Goal: Information Seeking & Learning: Learn about a topic

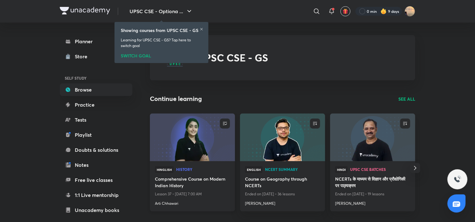
click at [184, 151] on img at bounding box center [192, 137] width 87 height 49
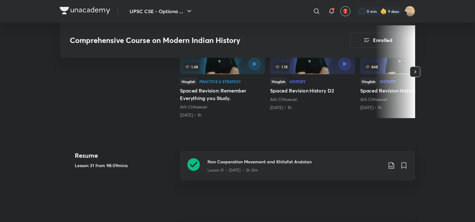
scroll to position [172, 0]
click at [251, 157] on div "Non Cooperation Movement and Khilafat Andolan Lesson 31 • [DATE] • 2h 33m" at bounding box center [297, 166] width 235 height 30
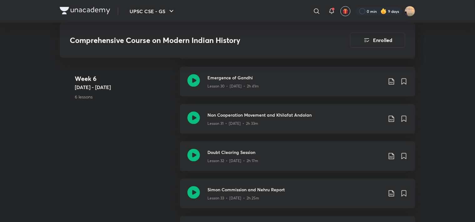
scroll to position [1577, 0]
click at [246, 159] on p "Lesson 32 • [DATE] • 2h 17m" at bounding box center [233, 160] width 51 height 6
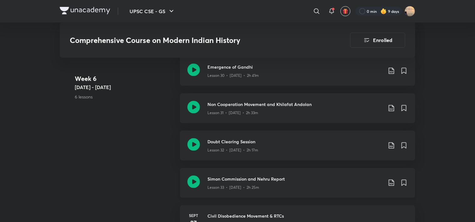
scroll to position [1587, 0]
click at [232, 183] on div "Lesson 33 • Sept 26 • 2h 25m" at bounding box center [295, 186] width 175 height 8
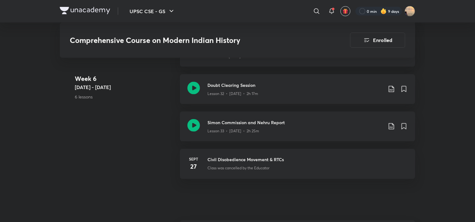
scroll to position [1643, 0]
click at [227, 126] on div "Lesson 33 • Sept 26 • 2h 25m" at bounding box center [295, 130] width 175 height 8
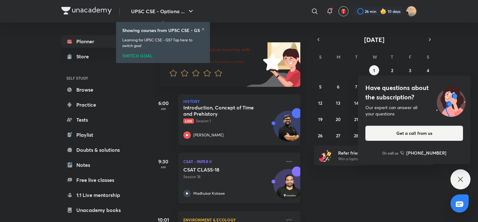
scroll to position [15, 1]
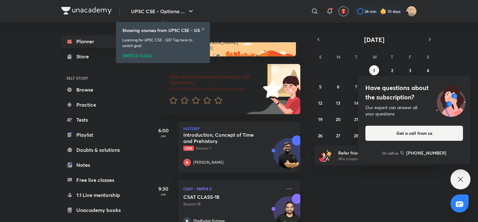
click at [458, 178] on icon at bounding box center [461, 179] width 8 height 8
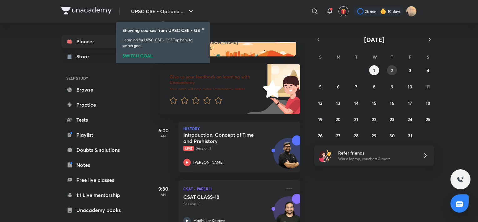
click at [391, 69] on abbr "2" at bounding box center [392, 70] width 2 height 6
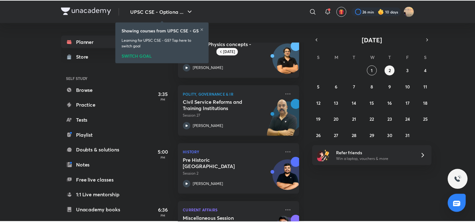
scroll to position [140, 0]
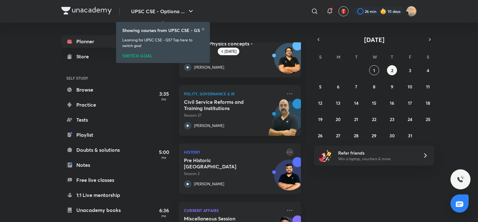
click at [286, 154] on icon at bounding box center [290, 152] width 8 height 8
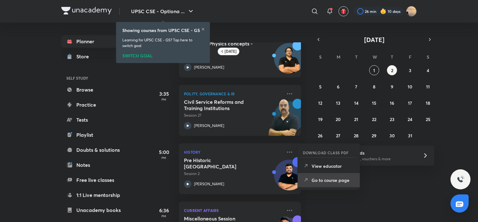
click at [314, 184] on li "Go to course page" at bounding box center [329, 180] width 62 height 14
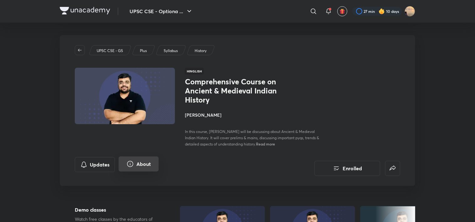
click at [141, 169] on button "About" at bounding box center [139, 163] width 40 height 15
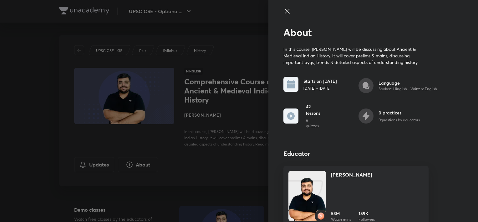
click at [232, 132] on div at bounding box center [239, 111] width 478 height 222
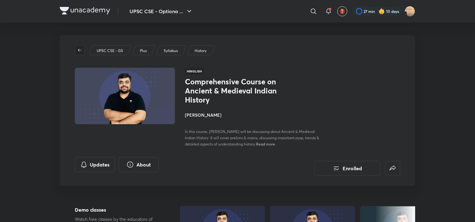
click at [80, 49] on icon "button" at bounding box center [79, 50] width 5 height 5
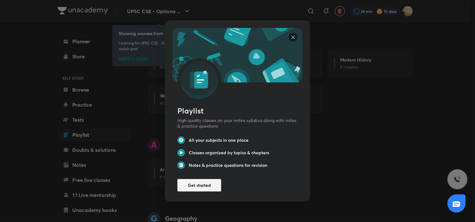
scroll to position [190, 0]
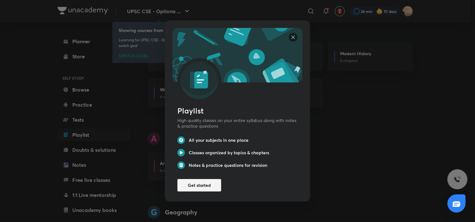
click at [290, 33] on img at bounding box center [293, 37] width 9 height 9
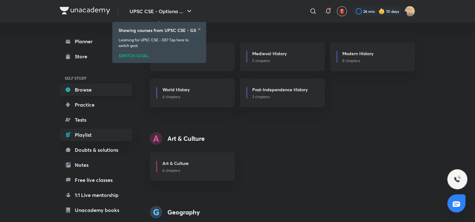
click at [85, 91] on link "Browse" at bounding box center [96, 89] width 73 height 13
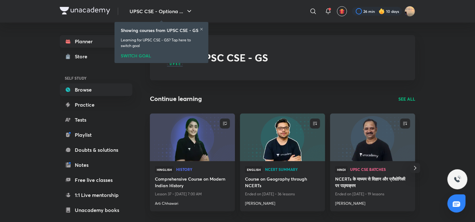
click at [96, 42] on link "Planner" at bounding box center [96, 41] width 73 height 13
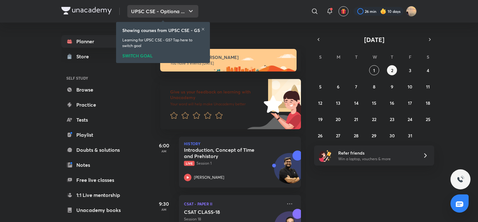
click at [190, 13] on icon "button" at bounding box center [191, 12] width 8 height 8
click at [138, 56] on div "SWITCH GOAL" at bounding box center [162, 54] width 81 height 7
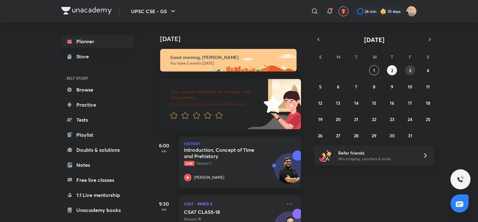
click at [410, 71] on abbr "3" at bounding box center [410, 70] width 3 height 6
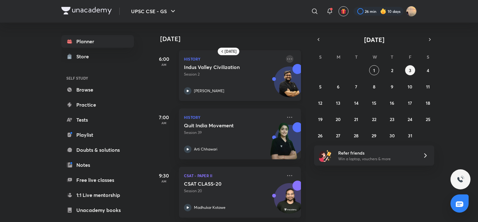
click at [287, 57] on icon at bounding box center [290, 59] width 8 height 8
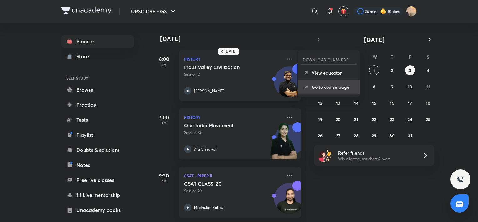
click at [317, 88] on p "Go to course page" at bounding box center [333, 87] width 43 height 7
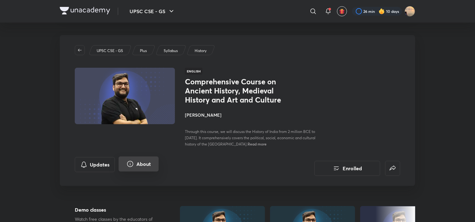
click at [127, 165] on icon "About" at bounding box center [130, 164] width 8 height 8
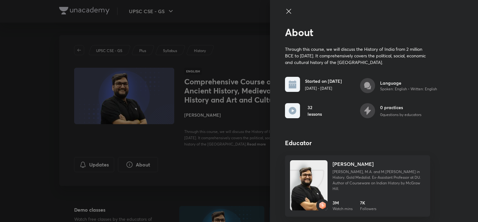
click at [192, 163] on div at bounding box center [239, 111] width 478 height 222
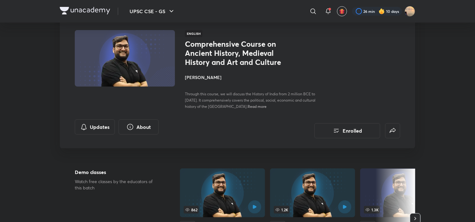
scroll to position [38, 0]
click at [134, 123] on button "About" at bounding box center [139, 126] width 40 height 15
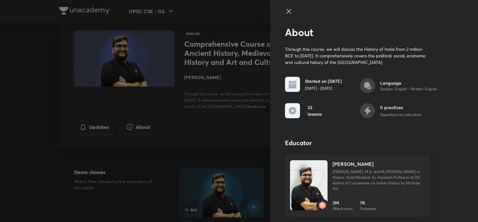
click at [286, 9] on icon at bounding box center [289, 12] width 8 height 8
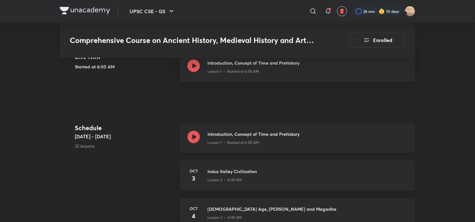
scroll to position [232, 0]
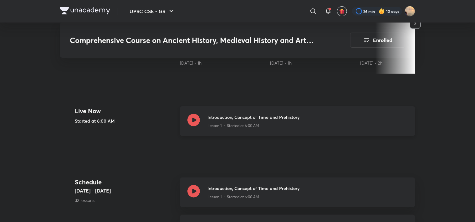
click at [234, 120] on div "Lesson 1 • Started at 6:00 AM" at bounding box center [308, 124] width 200 height 8
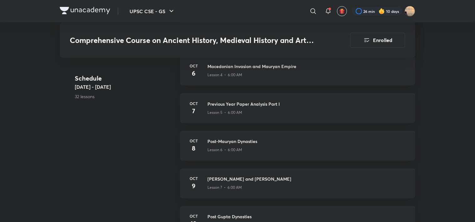
scroll to position [467, 0]
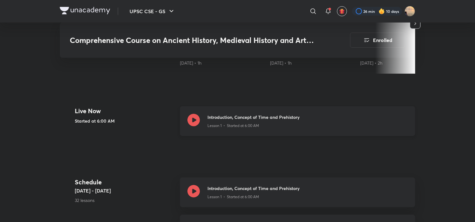
click at [267, 120] on div "Lesson 1 • Started at 6:00 AM" at bounding box center [308, 124] width 200 height 8
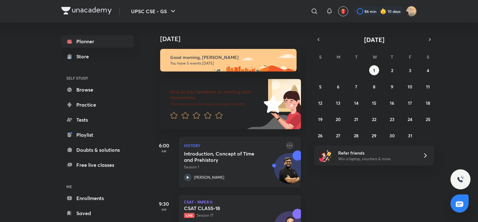
click at [288, 145] on icon at bounding box center [290, 146] width 8 height 8
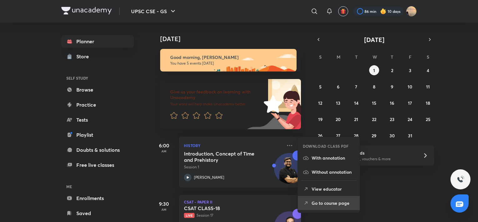
click at [315, 199] on p "Go to course page" at bounding box center [333, 202] width 43 height 7
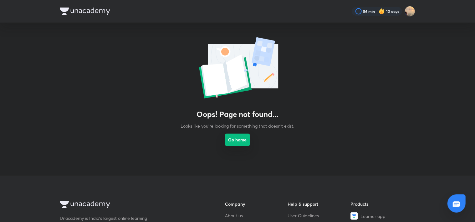
click at [239, 143] on button "Go home" at bounding box center [237, 139] width 25 height 13
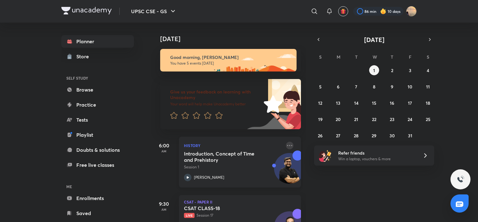
click at [286, 143] on icon at bounding box center [290, 146] width 8 height 8
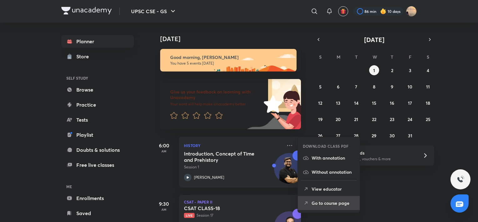
click at [318, 205] on p "Go to course page" at bounding box center [333, 202] width 43 height 7
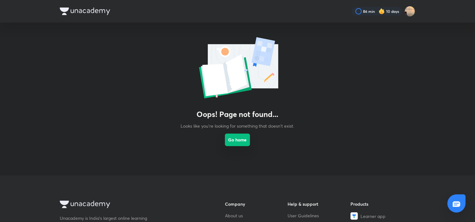
click at [236, 141] on button "Go home" at bounding box center [237, 139] width 25 height 13
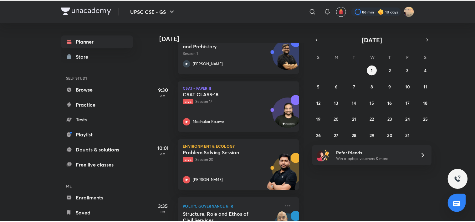
scroll to position [174, 0]
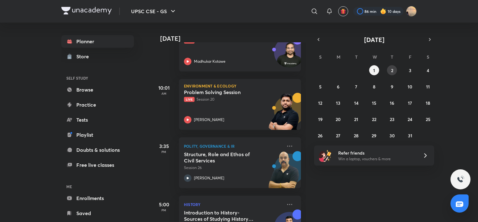
click at [394, 73] on button "2" at bounding box center [392, 70] width 10 height 10
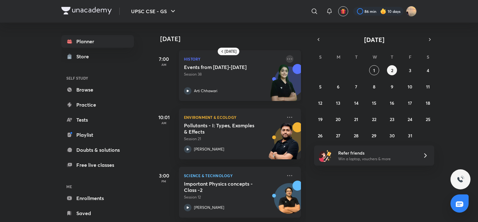
click at [286, 60] on icon at bounding box center [290, 59] width 8 height 8
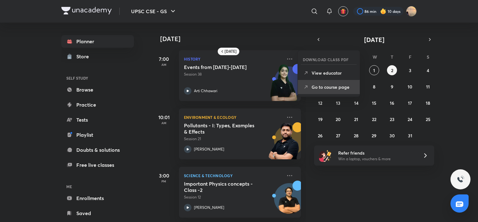
click at [313, 85] on p "Go to course page" at bounding box center [333, 87] width 43 height 7
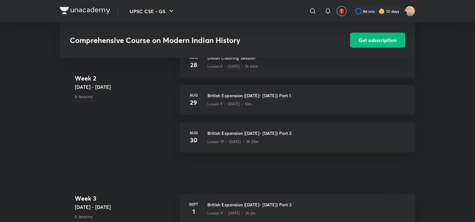
scroll to position [525, 0]
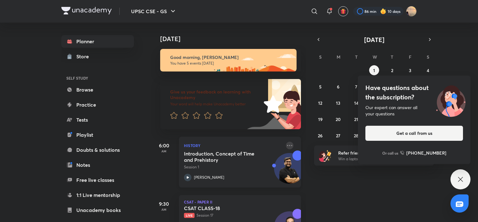
click at [286, 148] on icon at bounding box center [290, 146] width 8 height 8
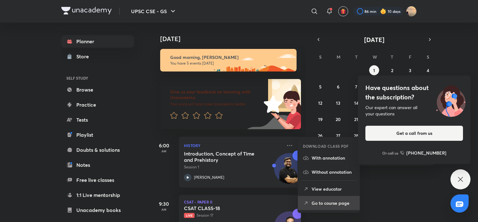
click at [320, 199] on li "Go to course page" at bounding box center [329, 203] width 62 height 14
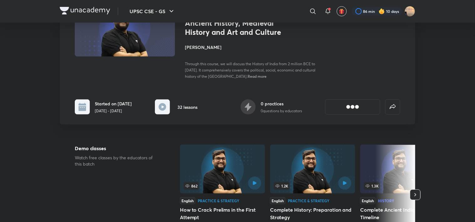
scroll to position [73, 0]
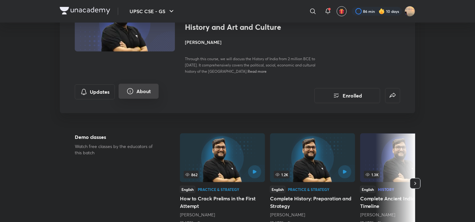
click at [133, 85] on button "About" at bounding box center [139, 91] width 40 height 15
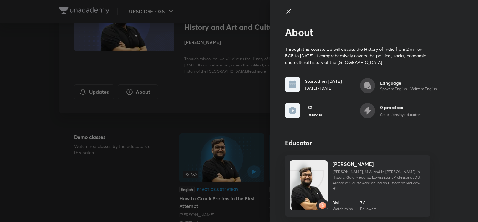
click at [259, 97] on div at bounding box center [239, 111] width 478 height 222
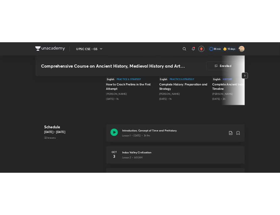
scroll to position [217, 0]
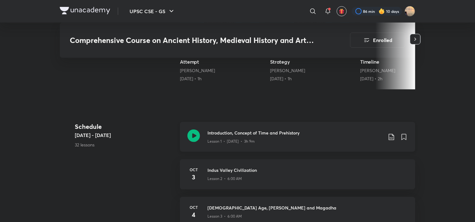
click at [243, 138] on p "Lesson 1 • Oct 1 • 3h 9m" at bounding box center [231, 141] width 47 height 6
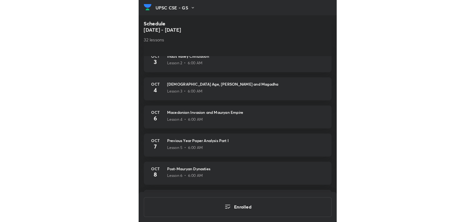
scroll to position [380, 0]
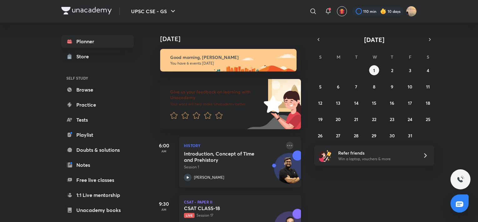
click at [286, 144] on icon at bounding box center [290, 146] width 8 height 8
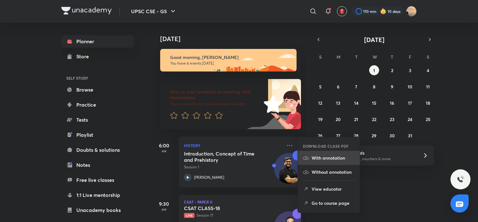
click at [316, 161] on li "With annotation" at bounding box center [329, 158] width 62 height 14
